Goal: Navigation & Orientation: Find specific page/section

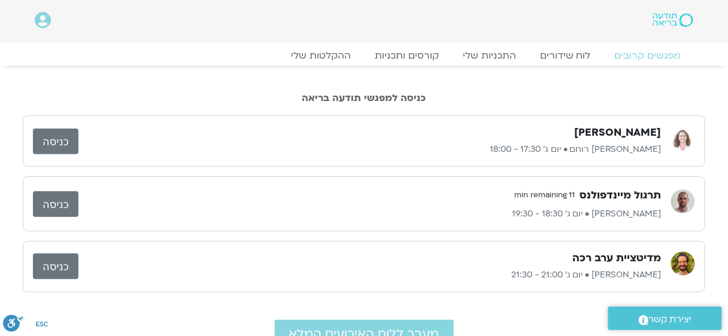
click at [56, 265] on link "כניסה" at bounding box center [55, 267] width 45 height 26
